Goal: Navigation & Orientation: Understand site structure

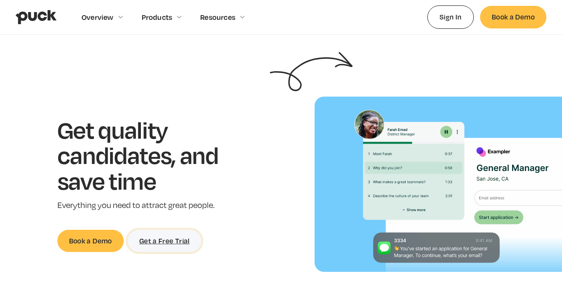
click at [179, 241] on link "Get a Free Trial" at bounding box center [165, 241] width 74 height 22
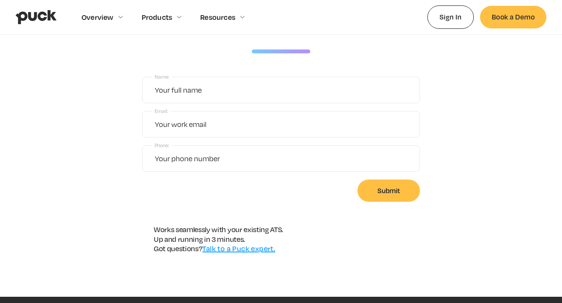
scroll to position [200, 0]
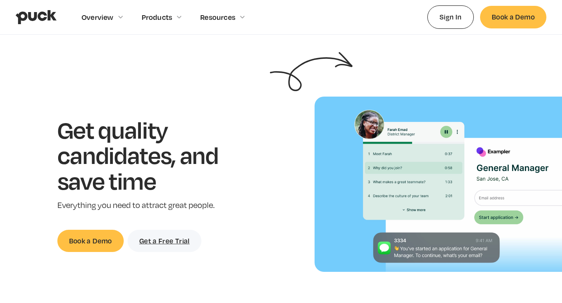
scroll to position [34, 0]
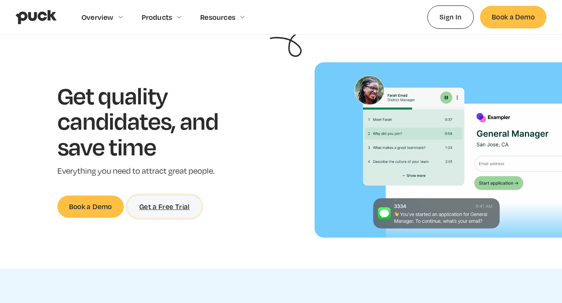
click at [160, 210] on link "Get a Free Trial" at bounding box center [165, 207] width 74 height 22
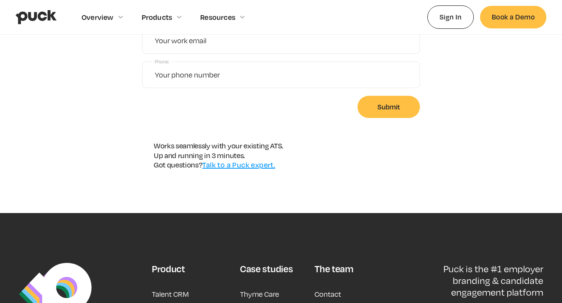
scroll to position [241, 0]
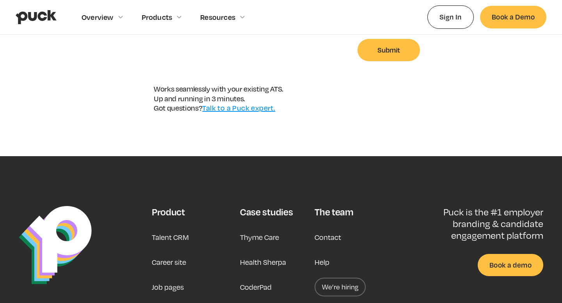
click at [243, 108] on link "Talk to a Puck expert." at bounding box center [238, 108] width 73 height 9
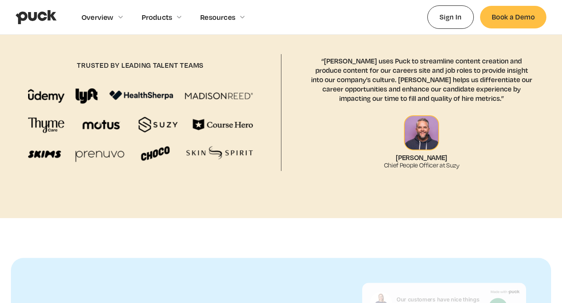
scroll to position [831, 0]
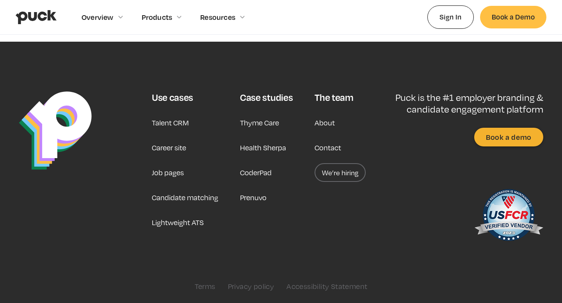
click at [349, 169] on link "We’re hiring" at bounding box center [339, 172] width 51 height 19
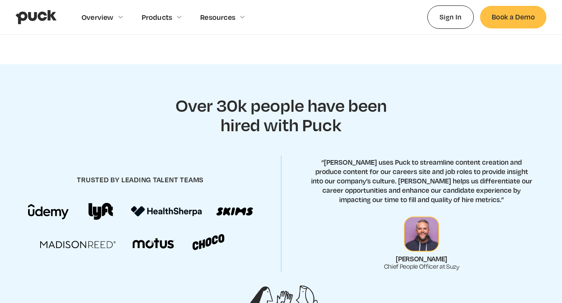
scroll to position [257, 0]
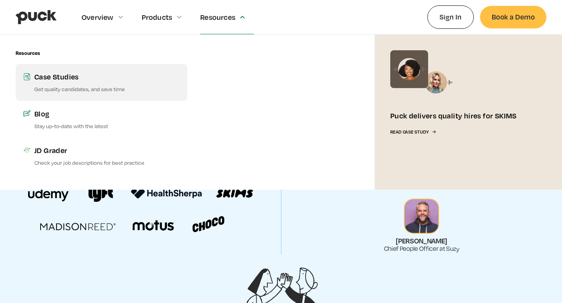
click at [123, 93] on link "Case Studies Get quality candidates, and save time" at bounding box center [102, 82] width 172 height 37
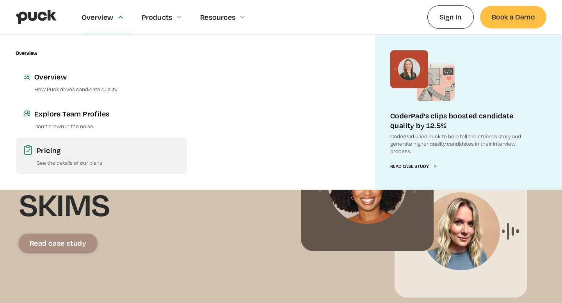
click at [63, 156] on link "Pricing See the details of our plans" at bounding box center [102, 156] width 172 height 37
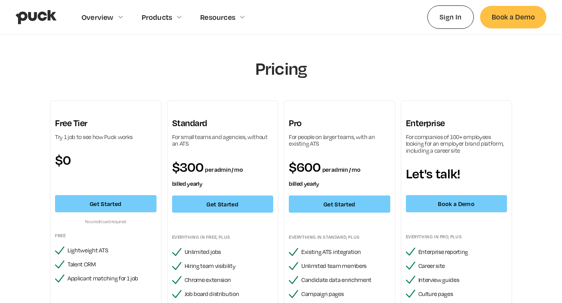
click at [49, 17] on img "home" at bounding box center [36, 17] width 41 height 15
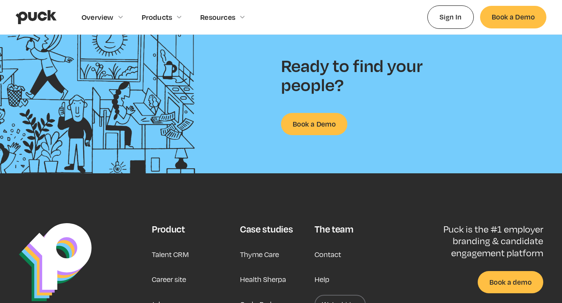
scroll to position [2011, 0]
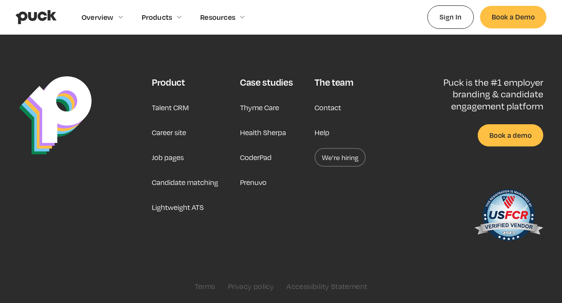
click at [344, 158] on link "We’re hiring" at bounding box center [339, 157] width 51 height 19
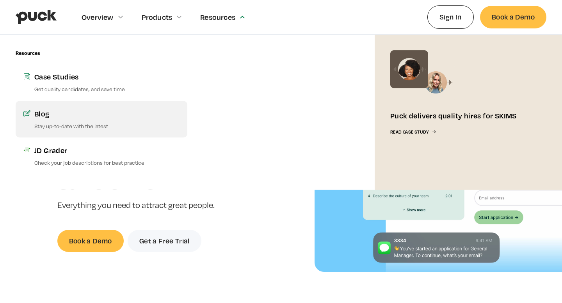
click at [86, 121] on link "Blog Stay up-to-date with the latest" at bounding box center [102, 119] width 172 height 37
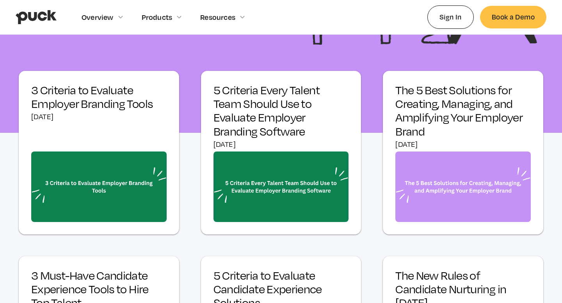
scroll to position [255, 0]
